Goal: Task Accomplishment & Management: Use online tool/utility

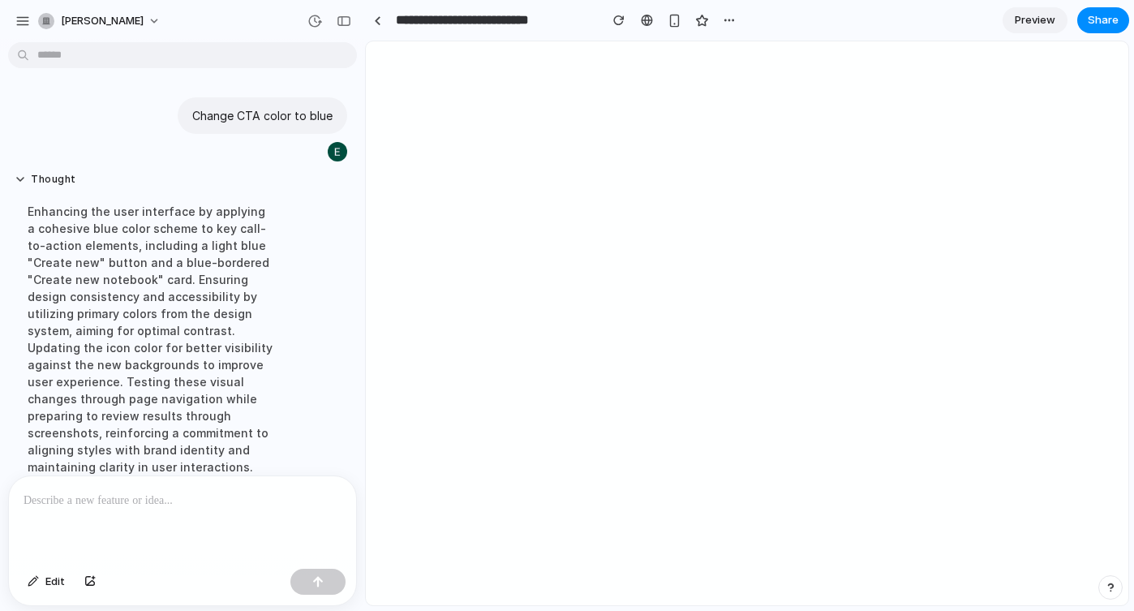
scroll to position [166, 0]
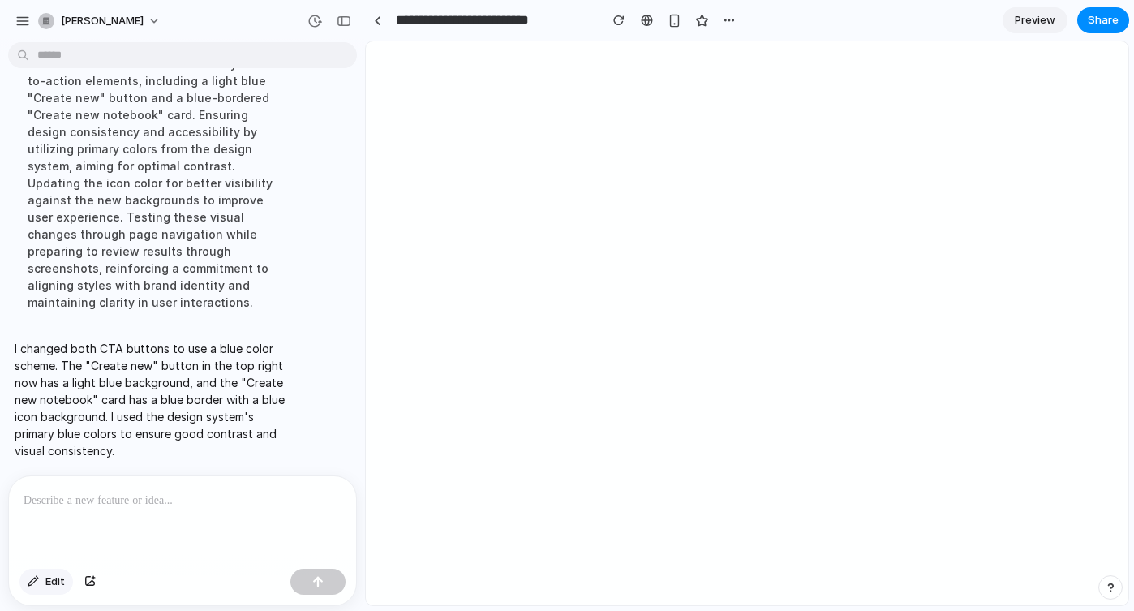
click at [36, 581] on div "button" at bounding box center [33, 582] width 11 height 10
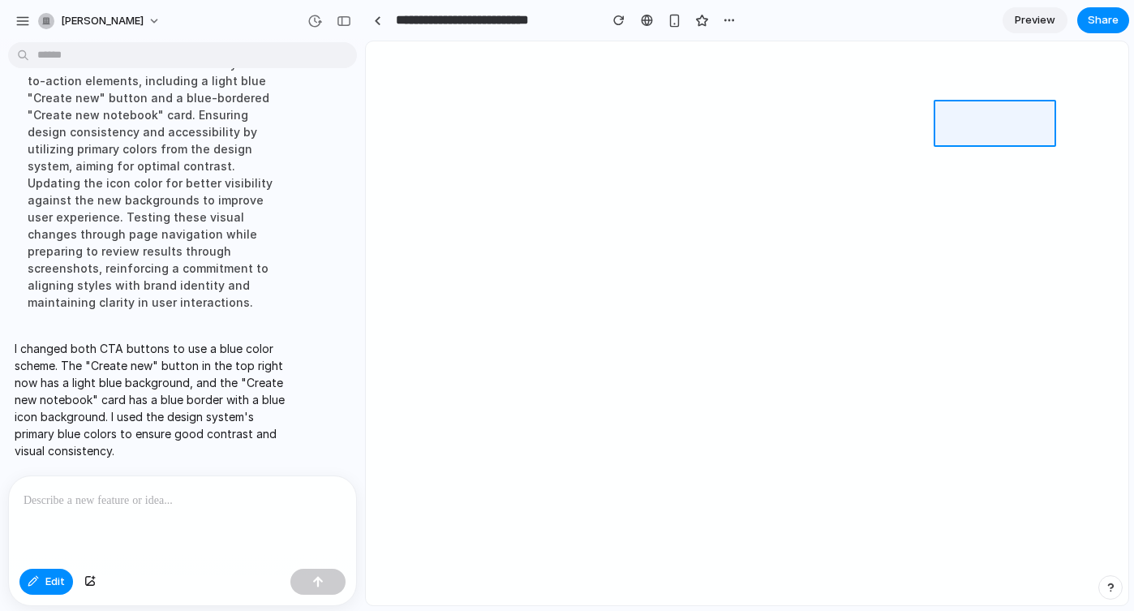
click at [979, 108] on div at bounding box center [748, 323] width 762 height 563
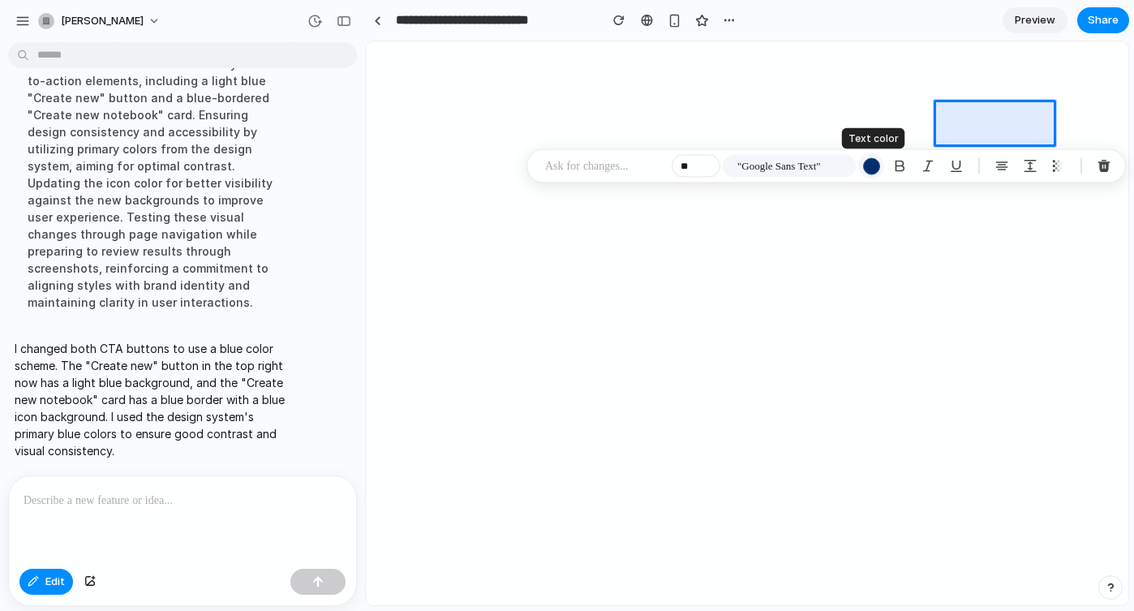
click at [871, 170] on div "button" at bounding box center [871, 165] width 17 height 17
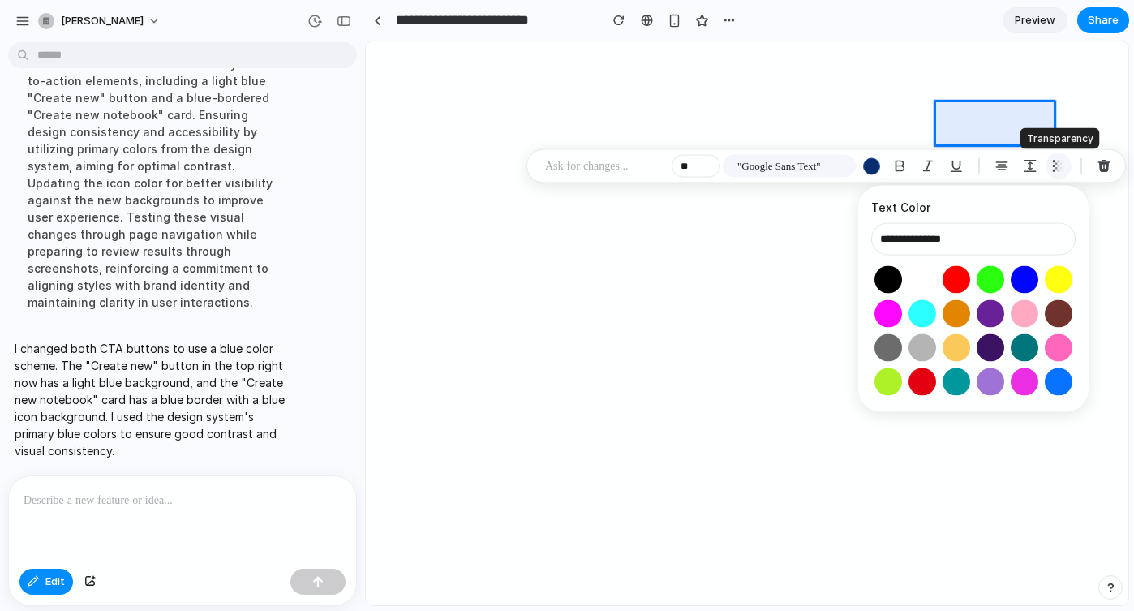
click at [1054, 169] on div "button" at bounding box center [1059, 166] width 15 height 15
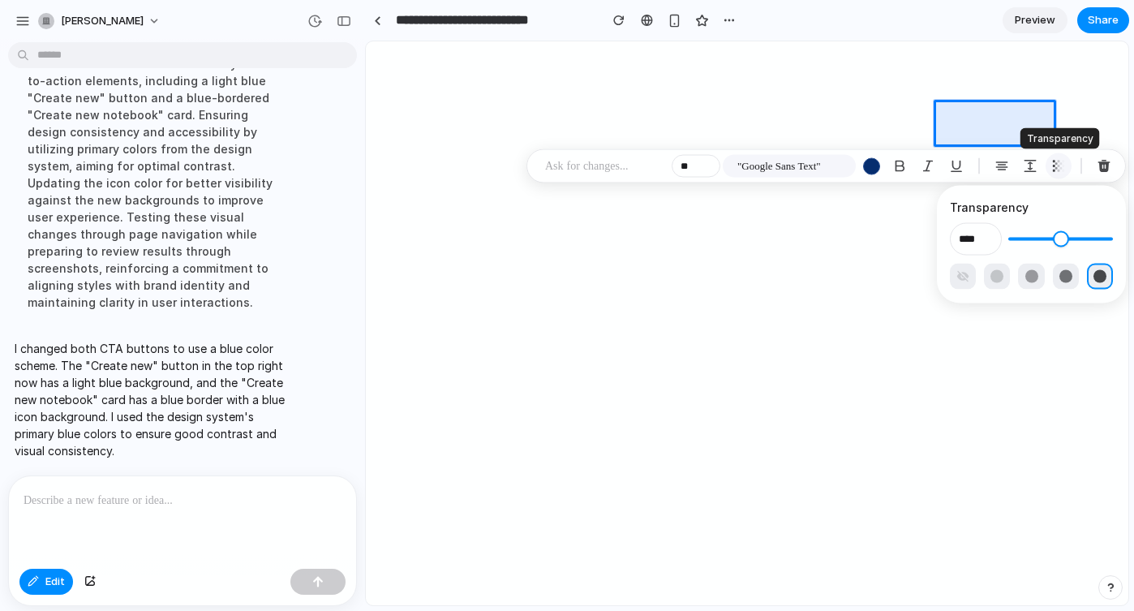
click at [1054, 169] on div "button" at bounding box center [1059, 166] width 15 height 15
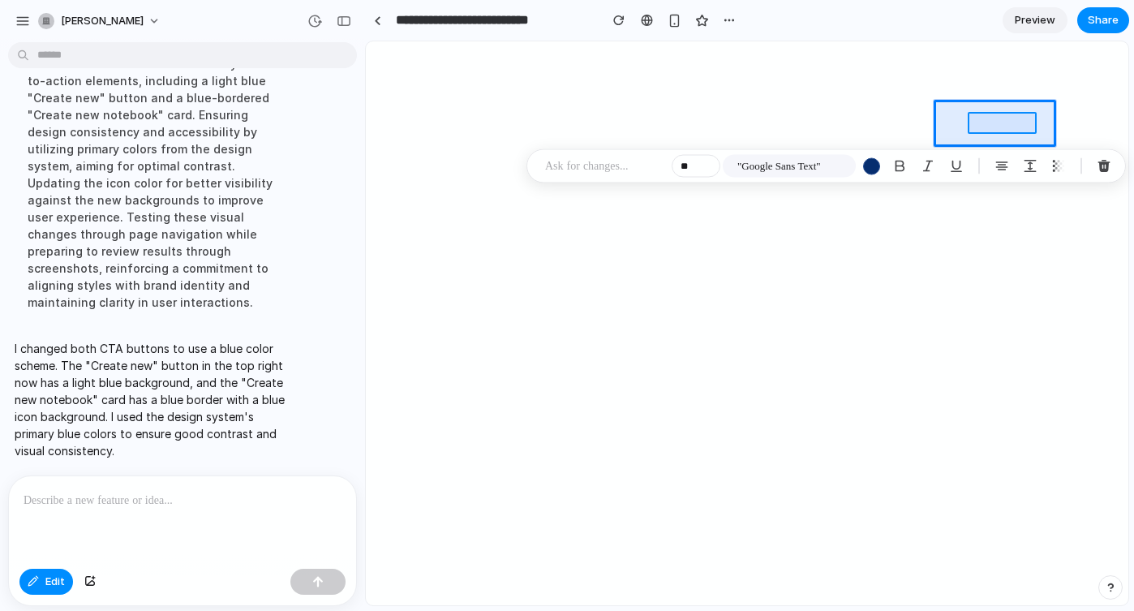
click at [997, 123] on div at bounding box center [748, 323] width 762 height 563
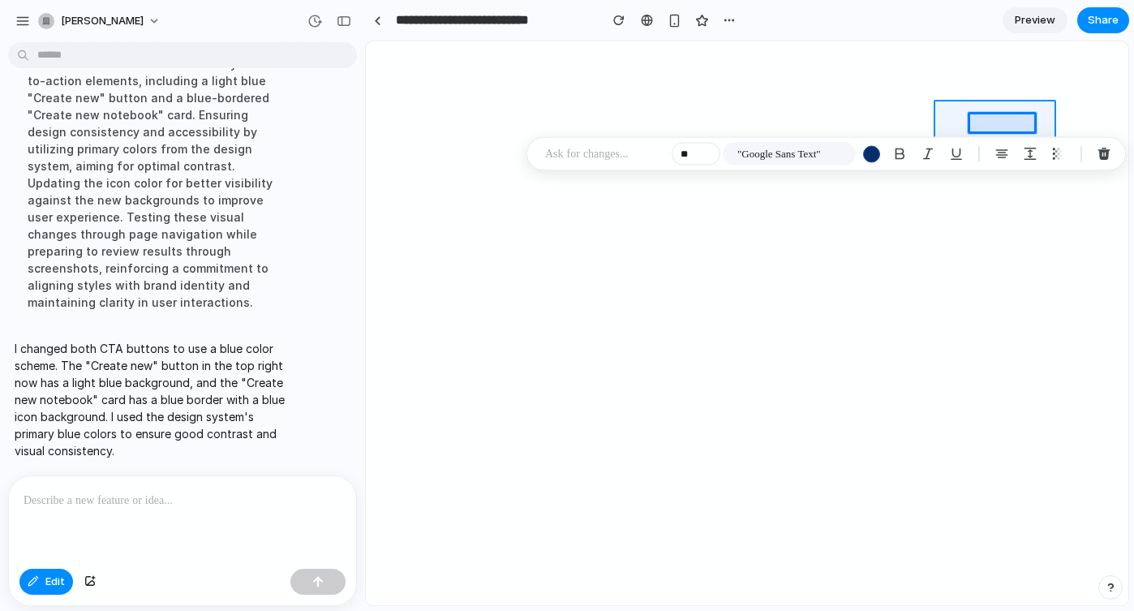
click at [1044, 120] on div at bounding box center [748, 323] width 762 height 563
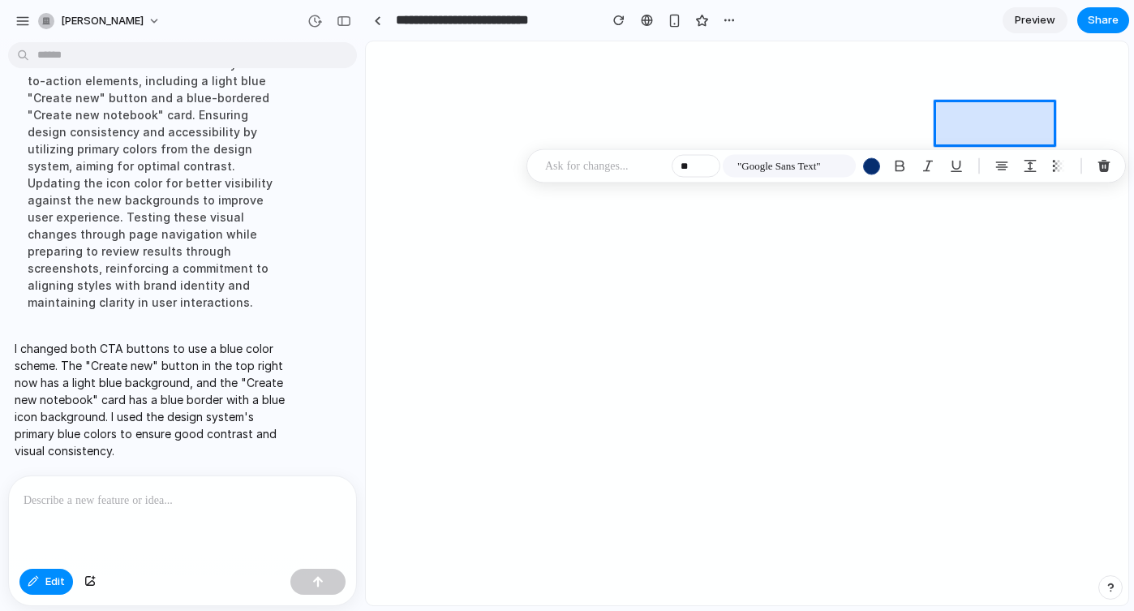
click at [1000, 110] on div at bounding box center [748, 323] width 762 height 563
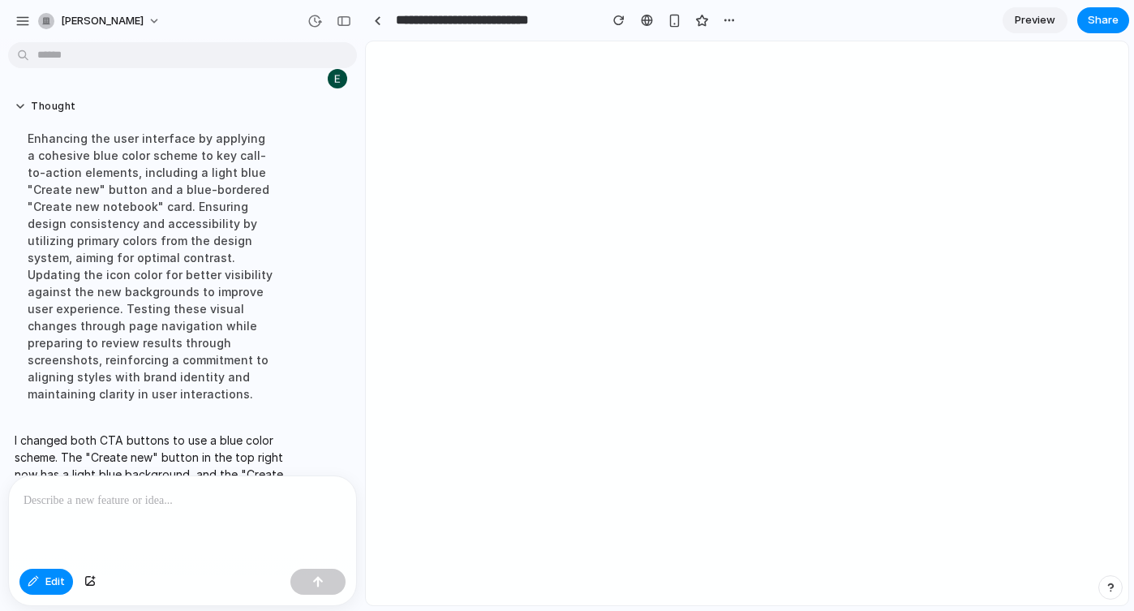
scroll to position [0, 0]
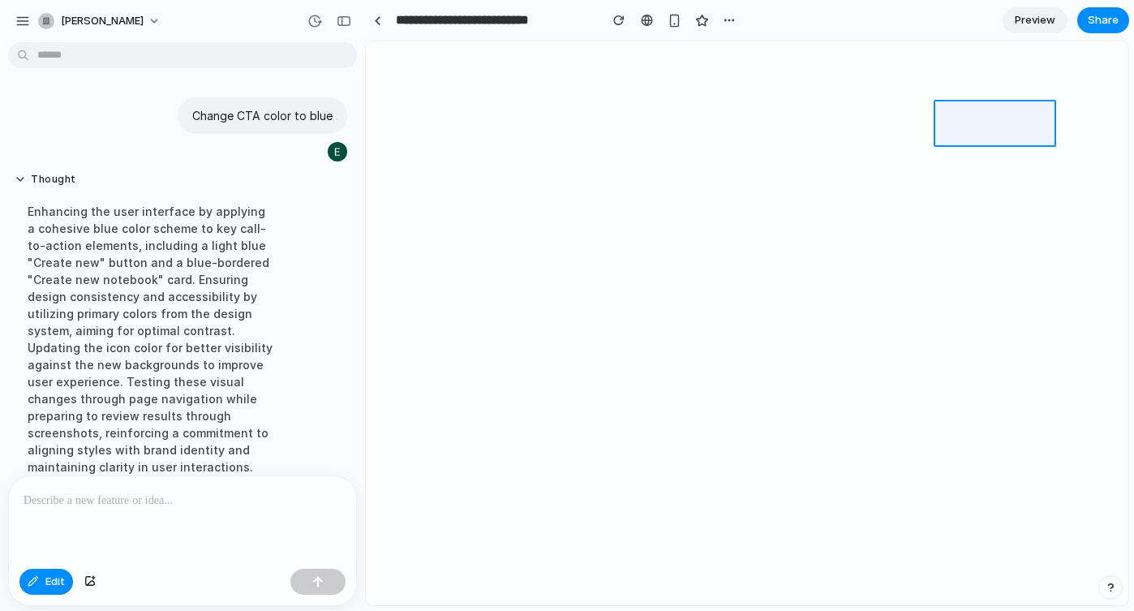
click at [1043, 114] on div at bounding box center [748, 323] width 762 height 563
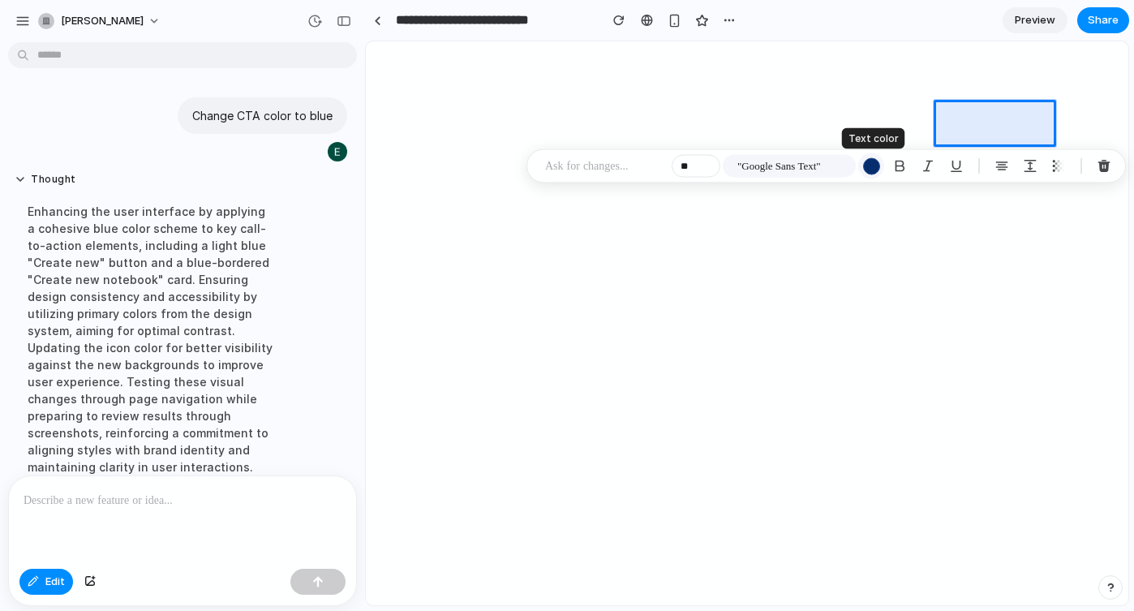
click at [861, 166] on button "button" at bounding box center [871, 166] width 26 height 26
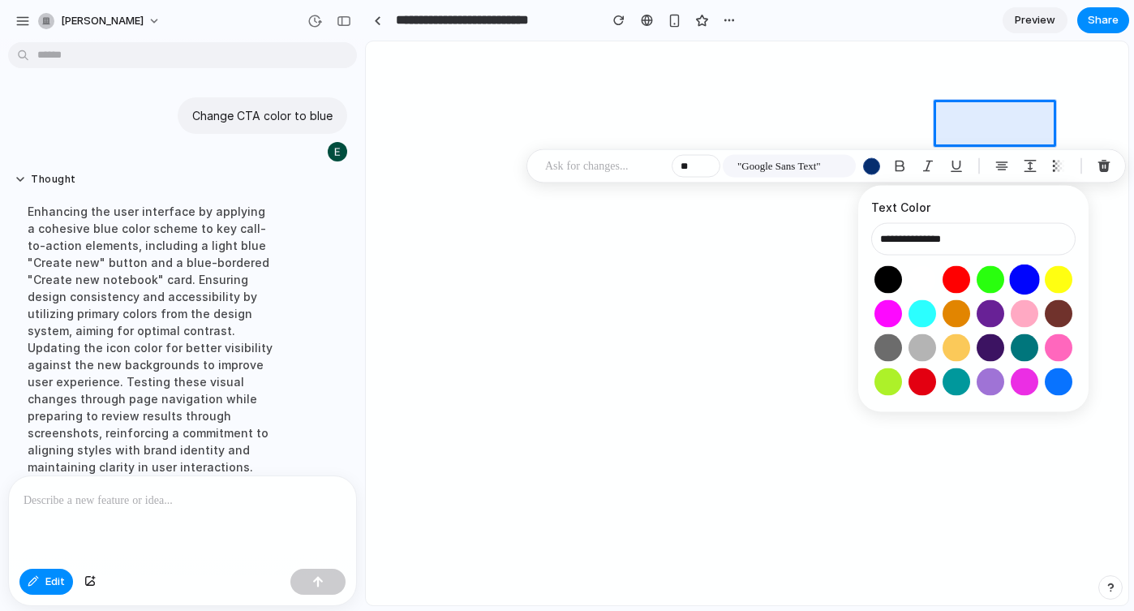
click at [1018, 284] on button "Select color oklch(0.45 0.31 264)" at bounding box center [1024, 280] width 30 height 30
click at [1068, 383] on button "Select color oklch(0.60 0.24 260)" at bounding box center [1058, 382] width 30 height 30
type input "**********"
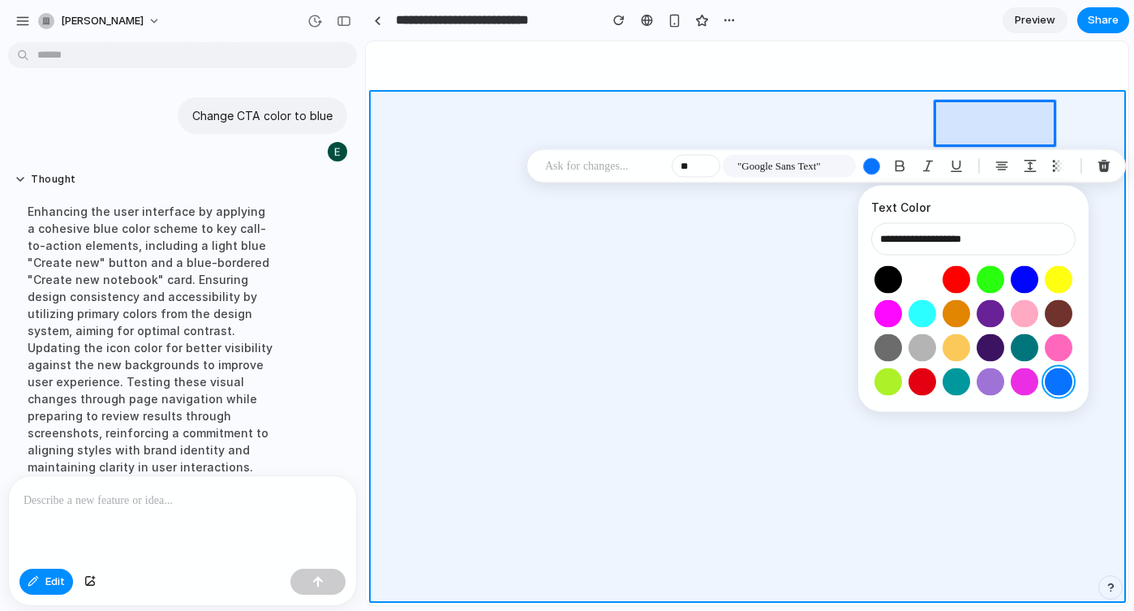
click at [995, 421] on div at bounding box center [748, 323] width 762 height 563
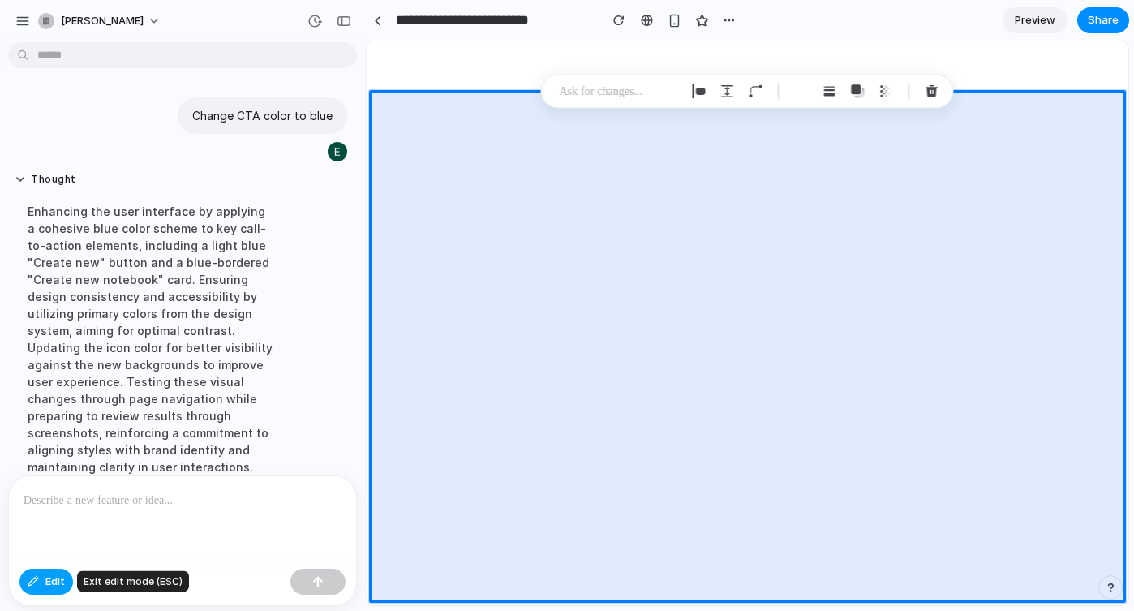
click at [49, 590] on button "Edit" at bounding box center [46, 582] width 54 height 26
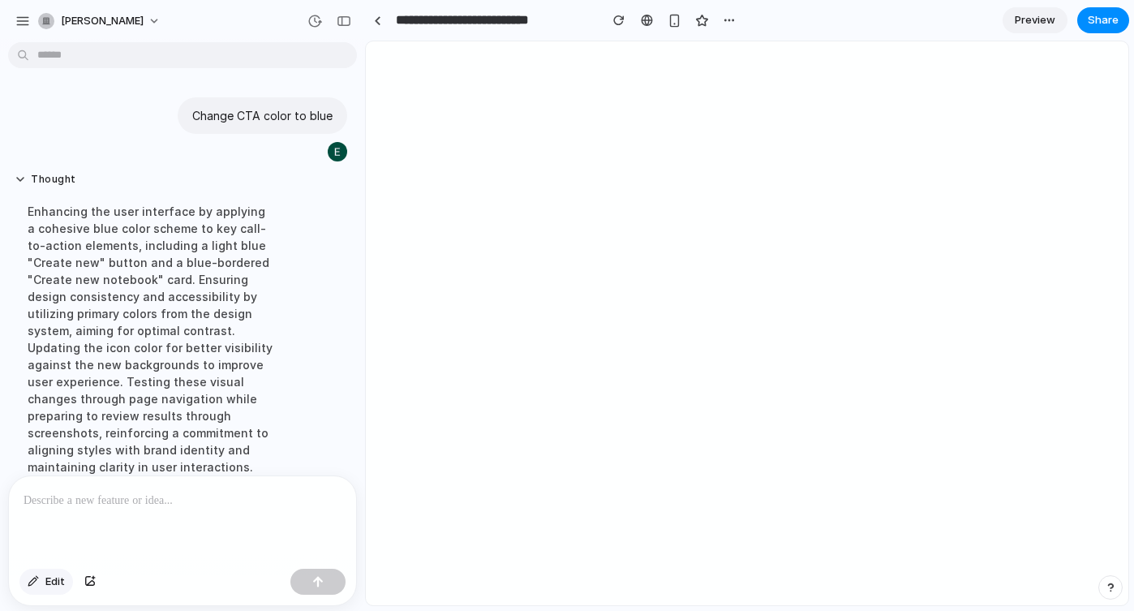
click at [33, 583] on div "button" at bounding box center [33, 582] width 11 height 10
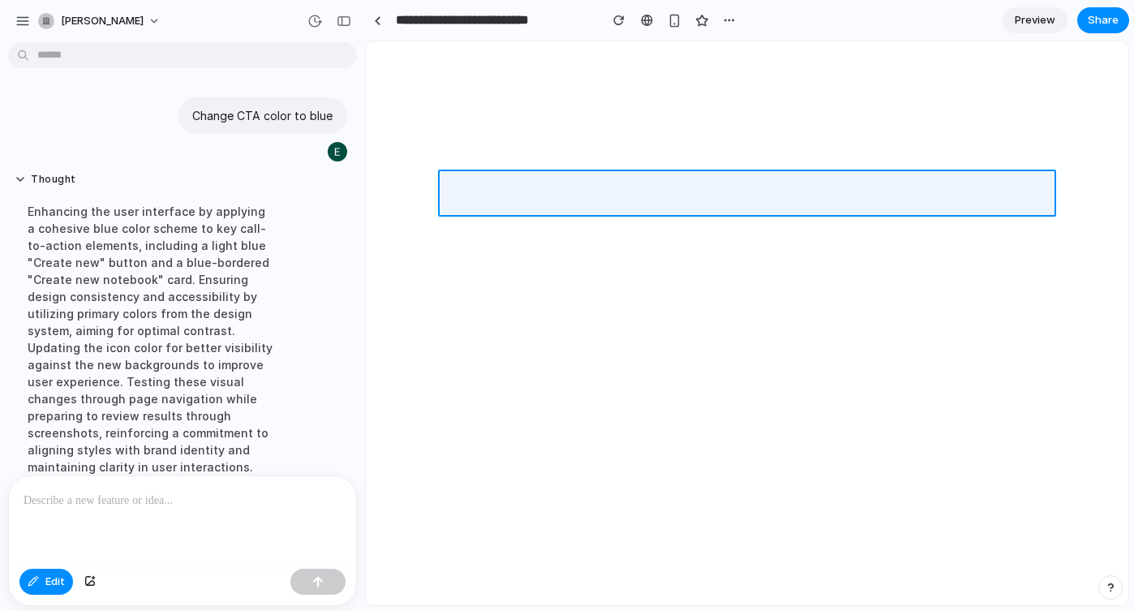
click at [548, 191] on div at bounding box center [748, 323] width 762 height 563
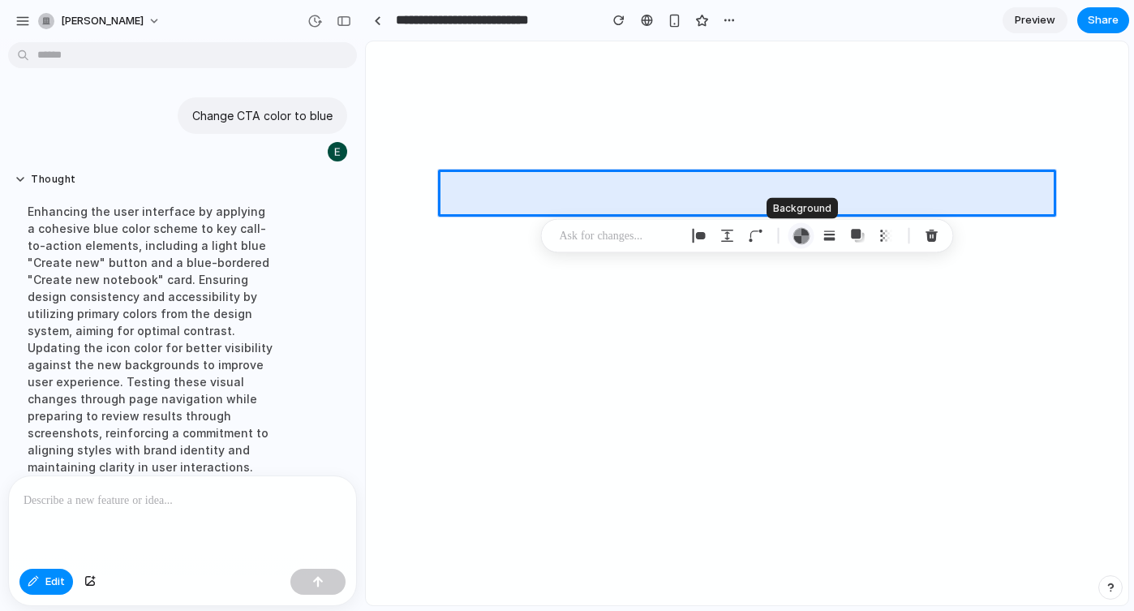
click at [803, 236] on div "button" at bounding box center [801, 235] width 17 height 17
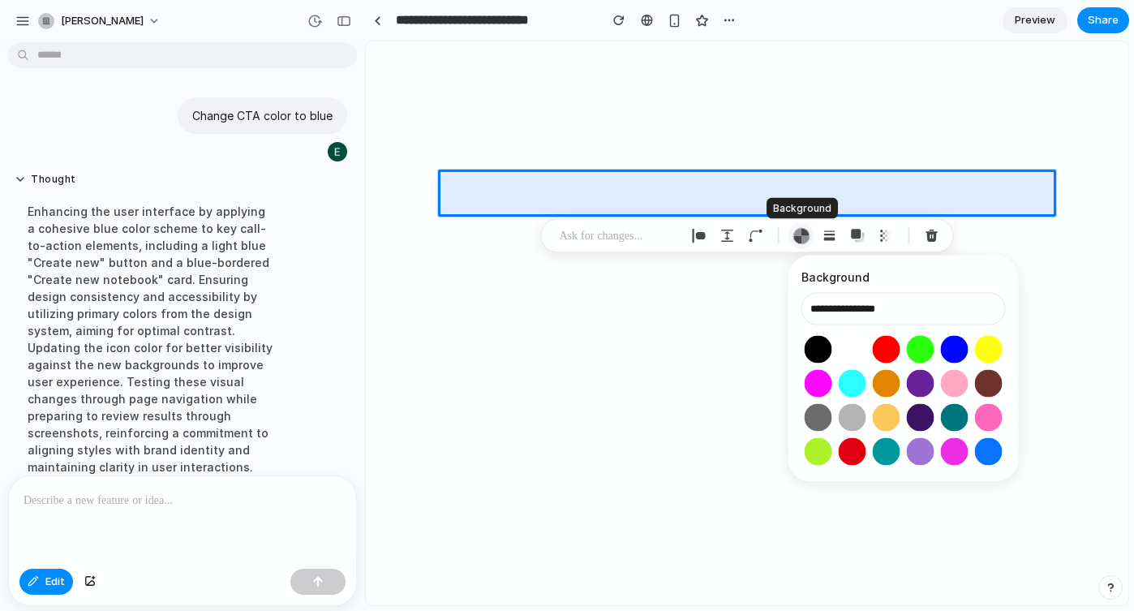
click at [798, 240] on div "button" at bounding box center [801, 235] width 17 height 17
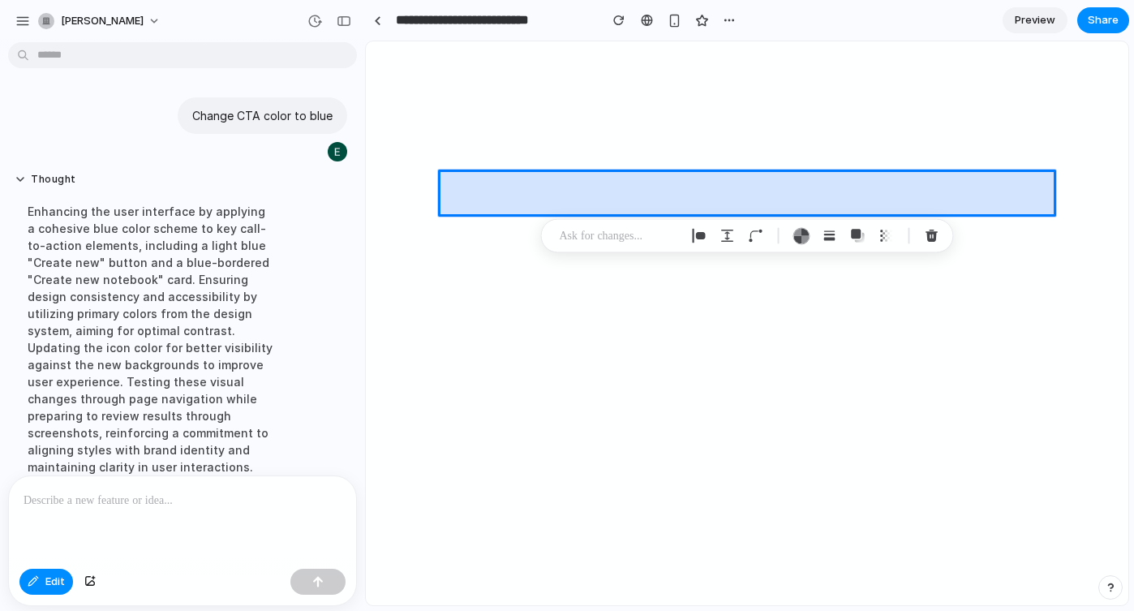
click at [533, 179] on div at bounding box center [748, 323] width 762 height 563
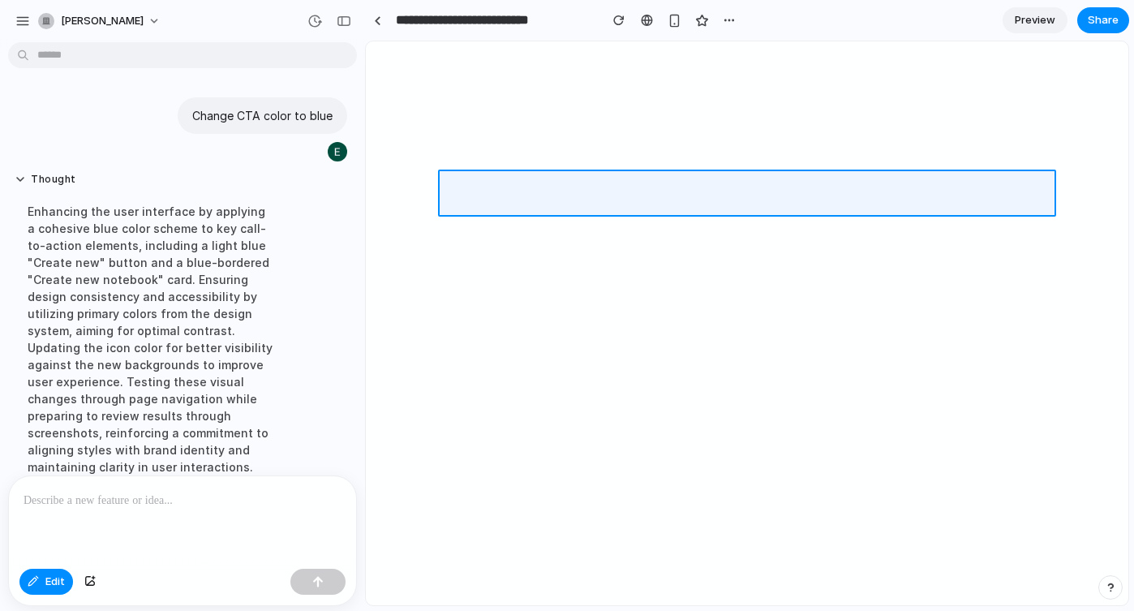
click at [533, 179] on div at bounding box center [748, 323] width 762 height 563
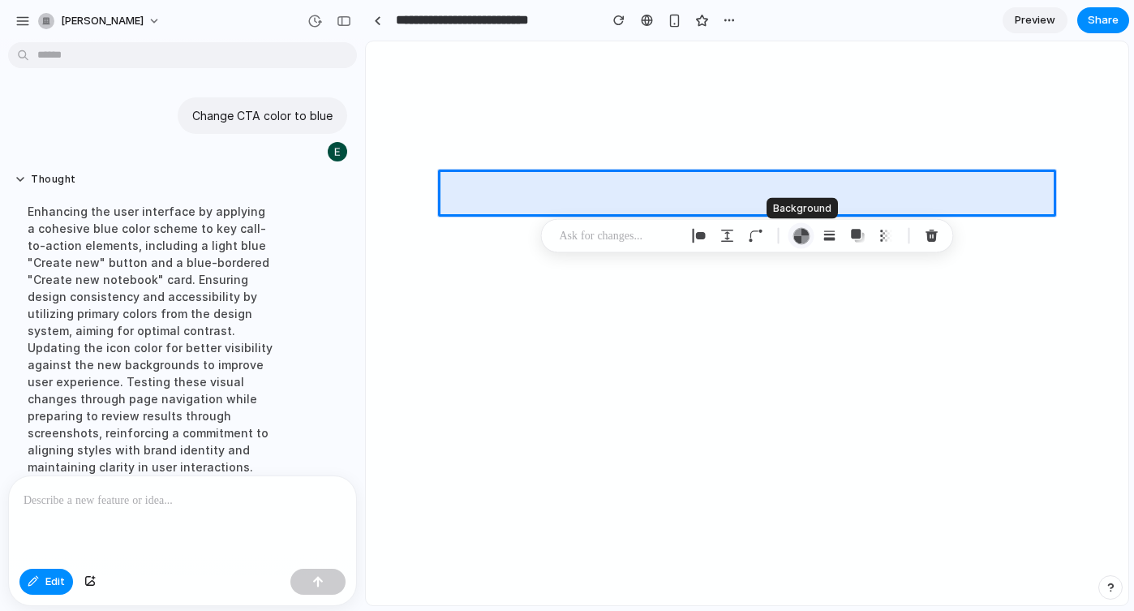
click at [800, 234] on div "button" at bounding box center [801, 235] width 17 height 17
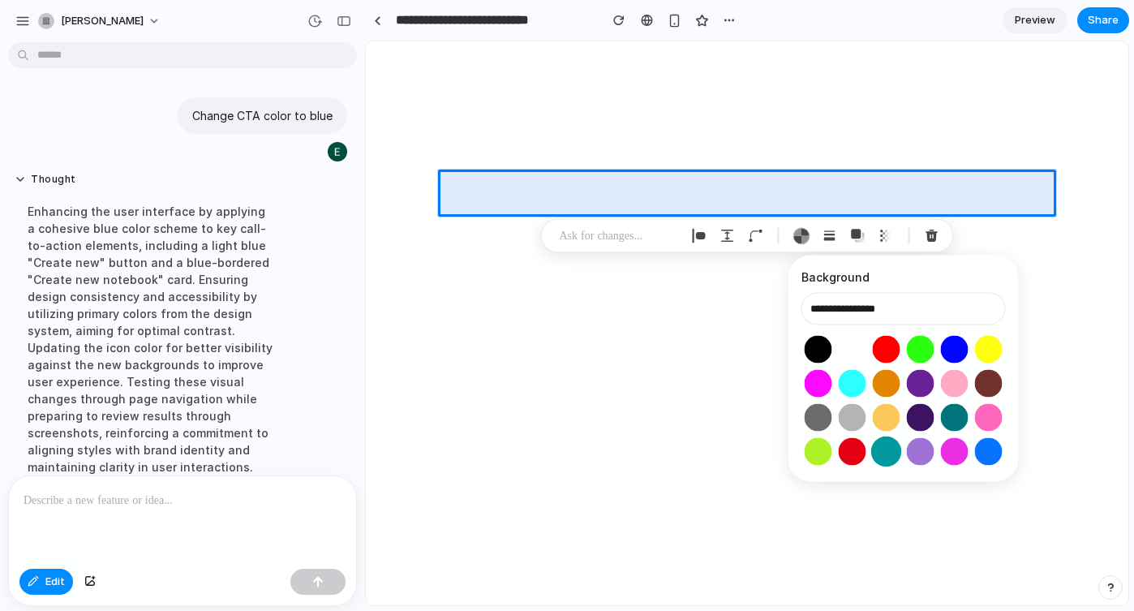
click at [891, 442] on button "Select color oklch(0.59 0.16 196)" at bounding box center [886, 452] width 30 height 30
click at [854, 343] on button "Select color oklch(1 0 0)" at bounding box center [852, 349] width 30 height 30
type input "**********"
click at [636, 236] on p at bounding box center [620, 235] width 120 height 19
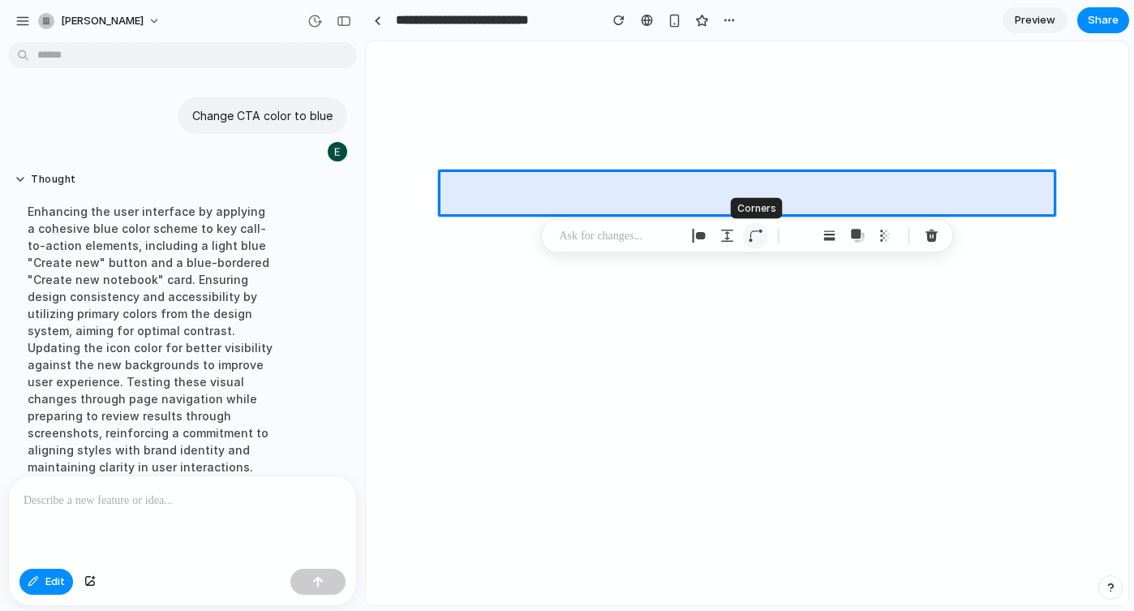
click at [754, 239] on div "button" at bounding box center [756, 236] width 15 height 15
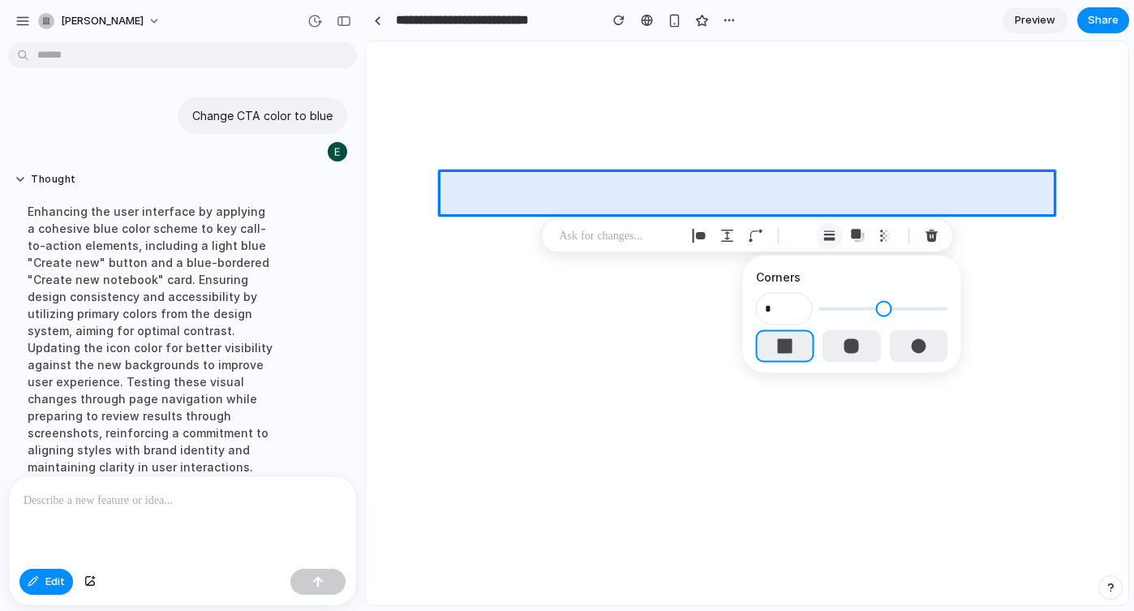
click at [829, 239] on div "button" at bounding box center [830, 236] width 15 height 15
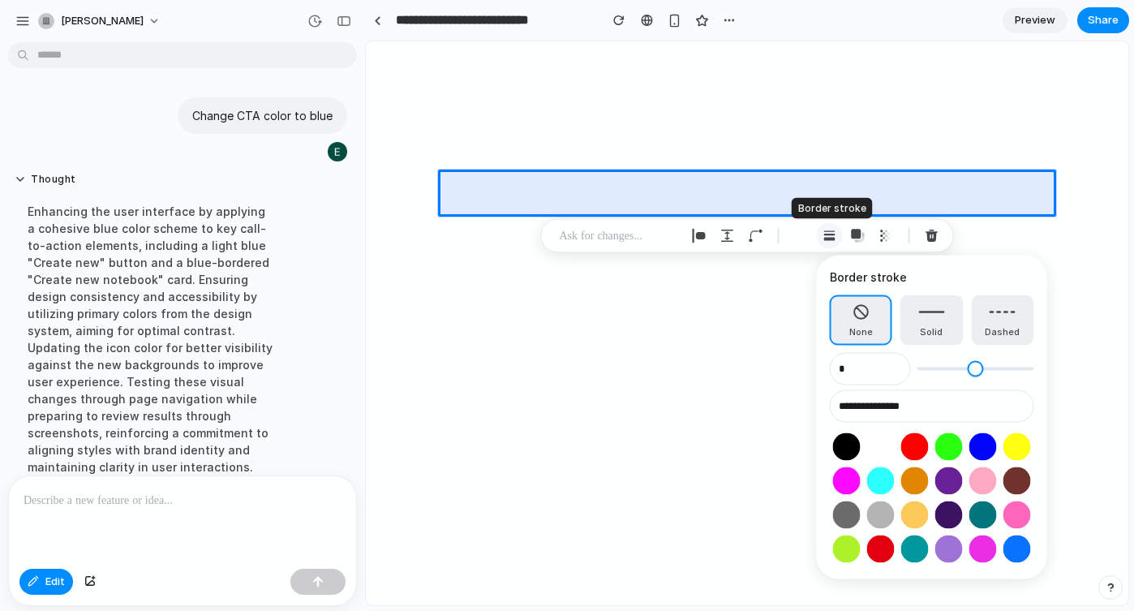
click at [829, 239] on div "button" at bounding box center [830, 236] width 15 height 15
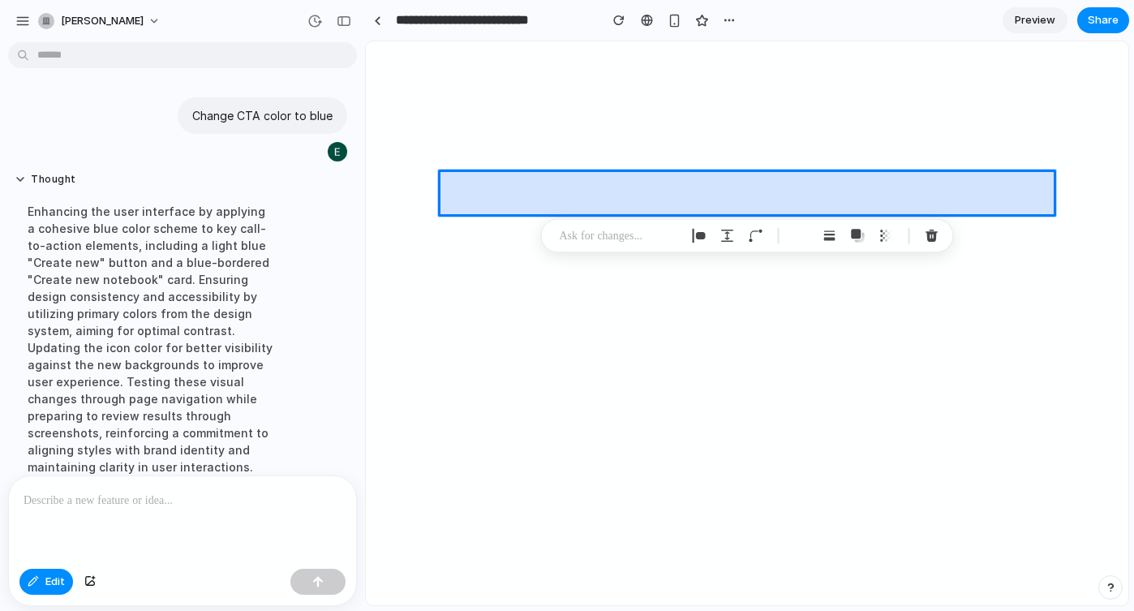
click at [562, 180] on div at bounding box center [748, 323] width 762 height 563
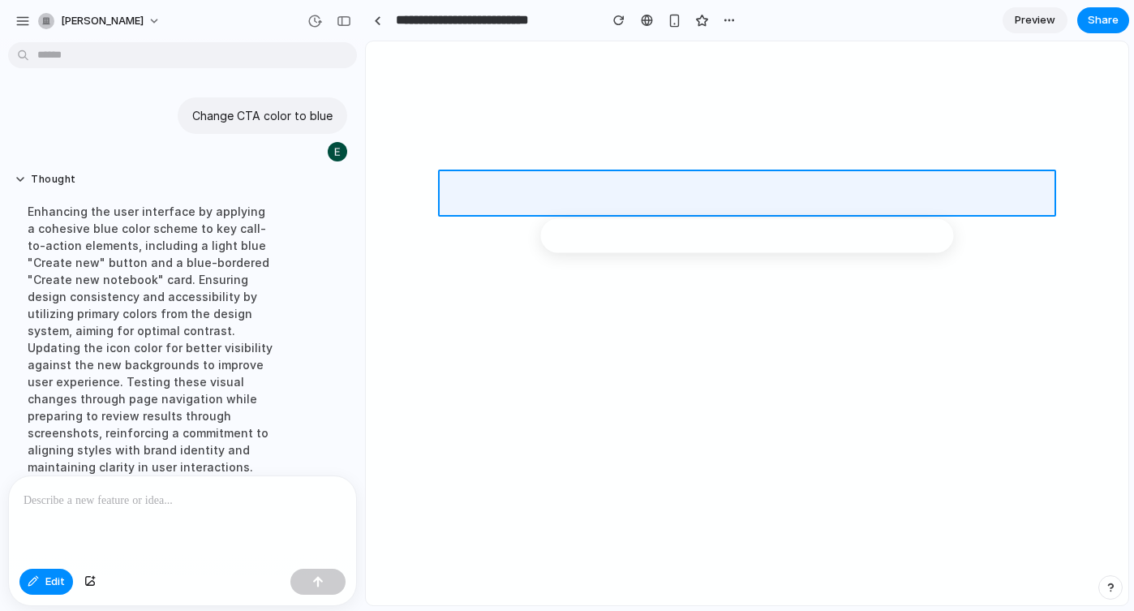
click at [562, 180] on div at bounding box center [748, 323] width 762 height 563
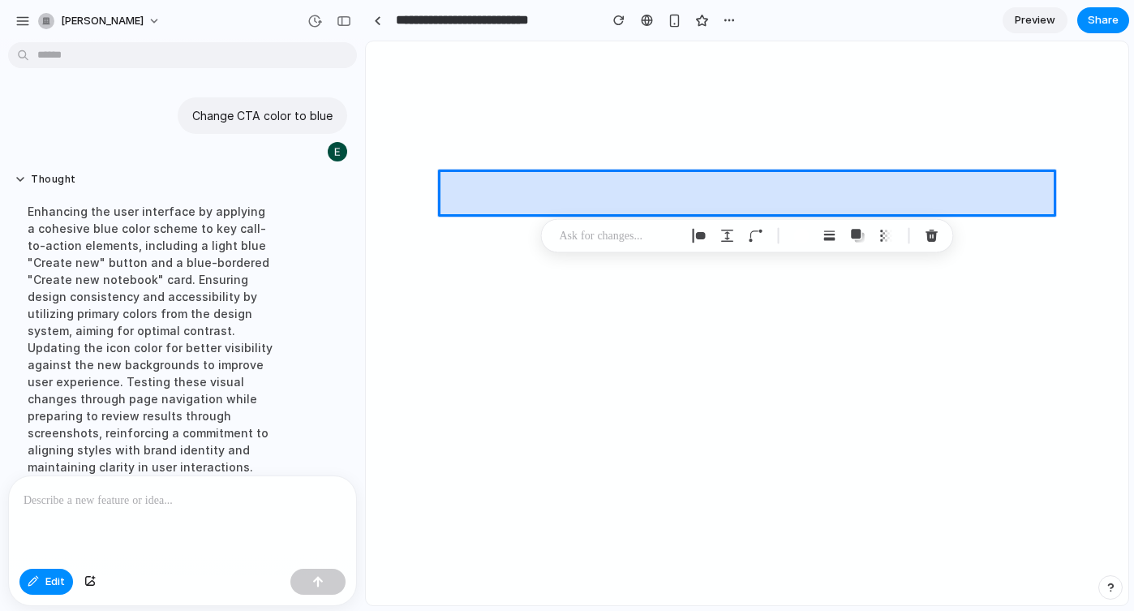
click at [562, 180] on div at bounding box center [748, 323] width 762 height 563
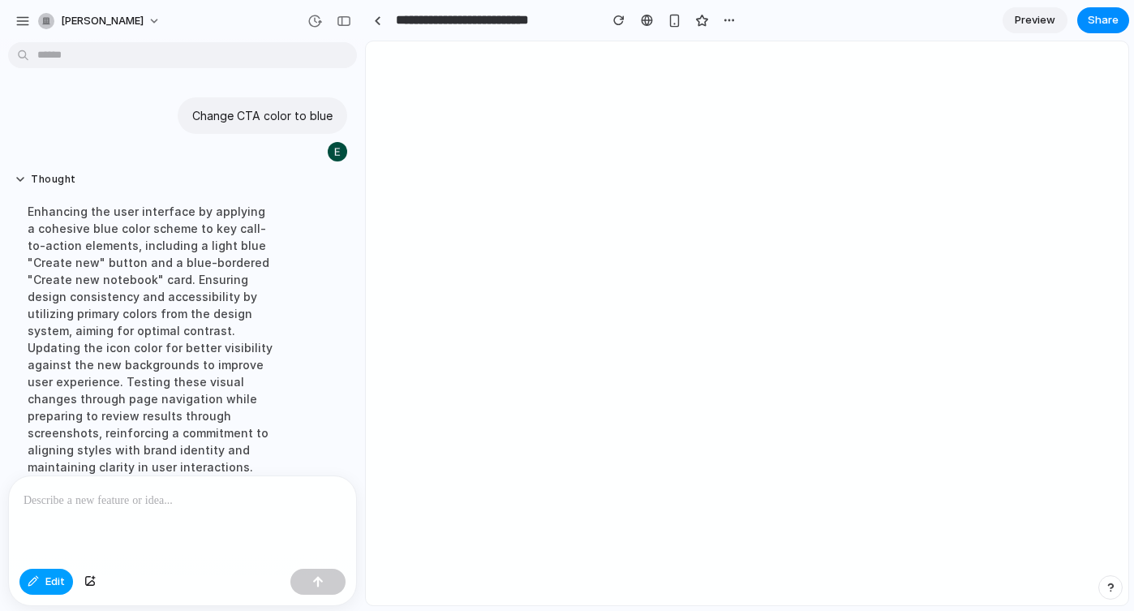
click at [45, 578] on button "Edit" at bounding box center [46, 582] width 54 height 26
click at [349, 24] on div "button" at bounding box center [344, 20] width 15 height 11
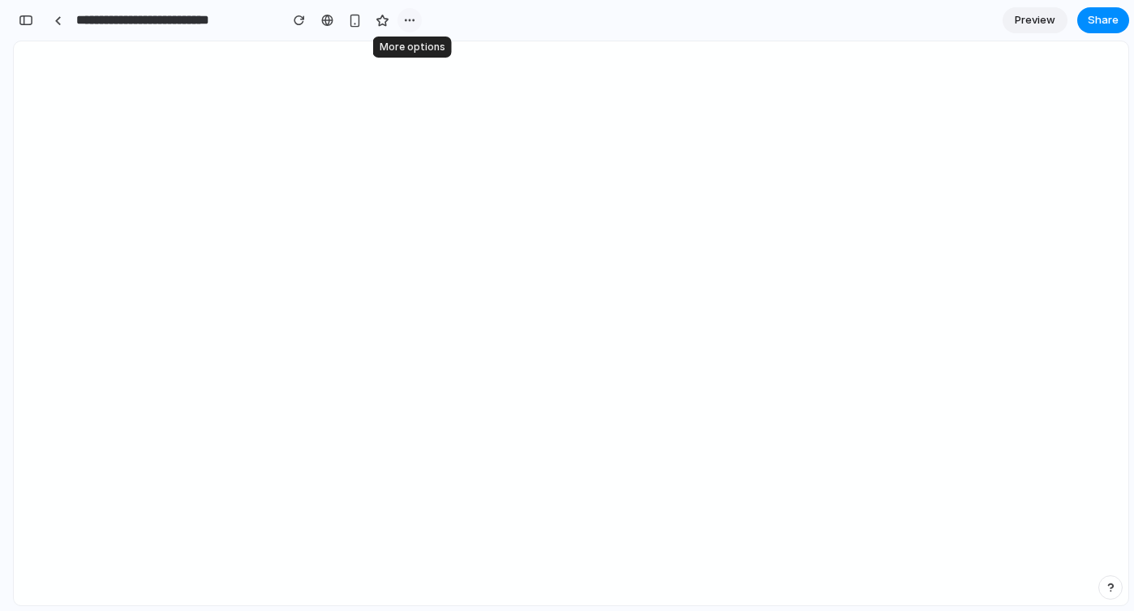
click at [411, 19] on div "button" at bounding box center [409, 20] width 13 height 13
click at [396, 118] on div "Duplicate Delete" at bounding box center [567, 305] width 1134 height 611
